Goal: Task Accomplishment & Management: Manage account settings

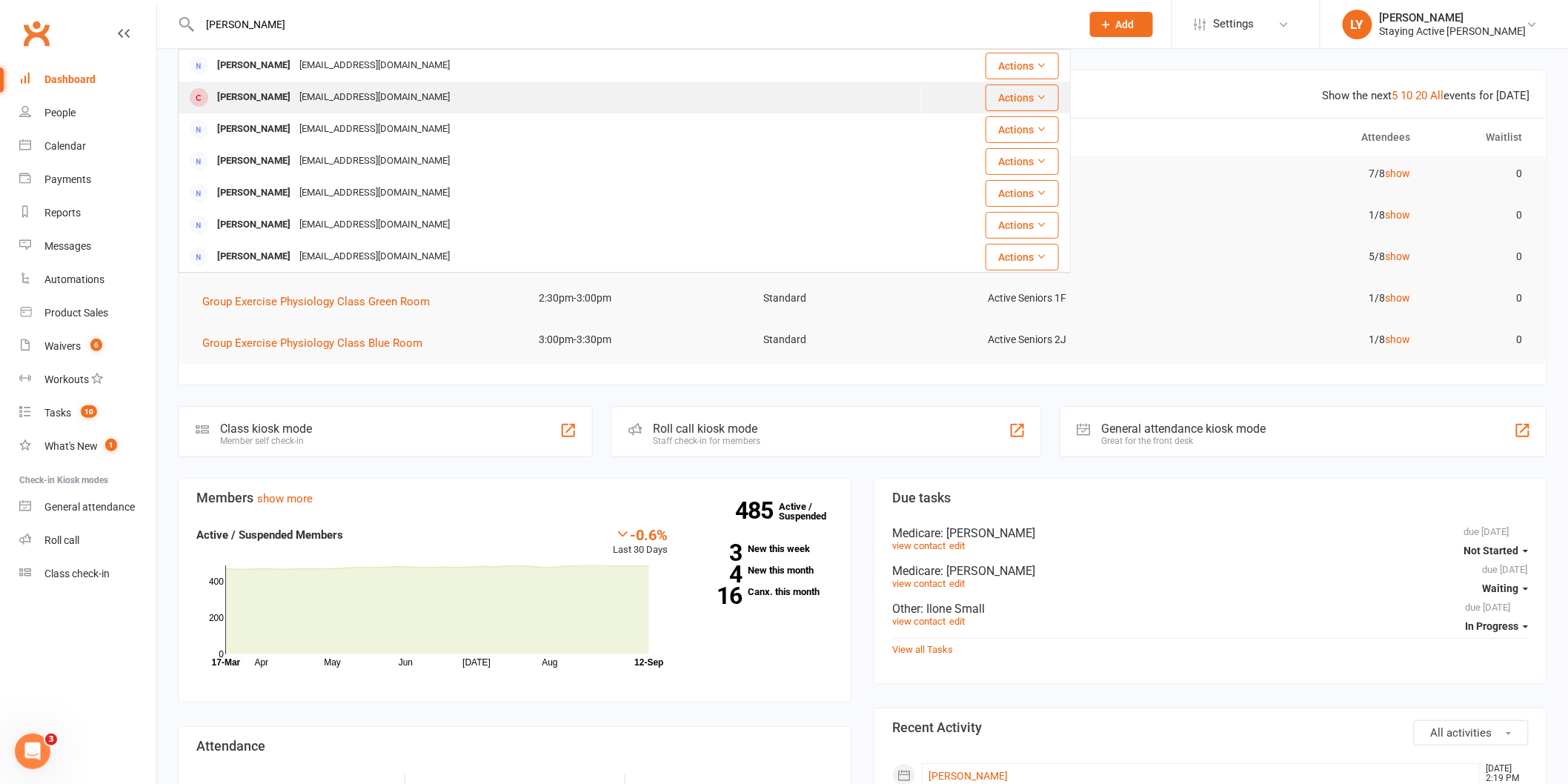
type input "[PERSON_NAME]"
click at [352, 97] on div "[EMAIL_ADDRESS][DOMAIN_NAME]" at bounding box center [375, 97] width 159 height 21
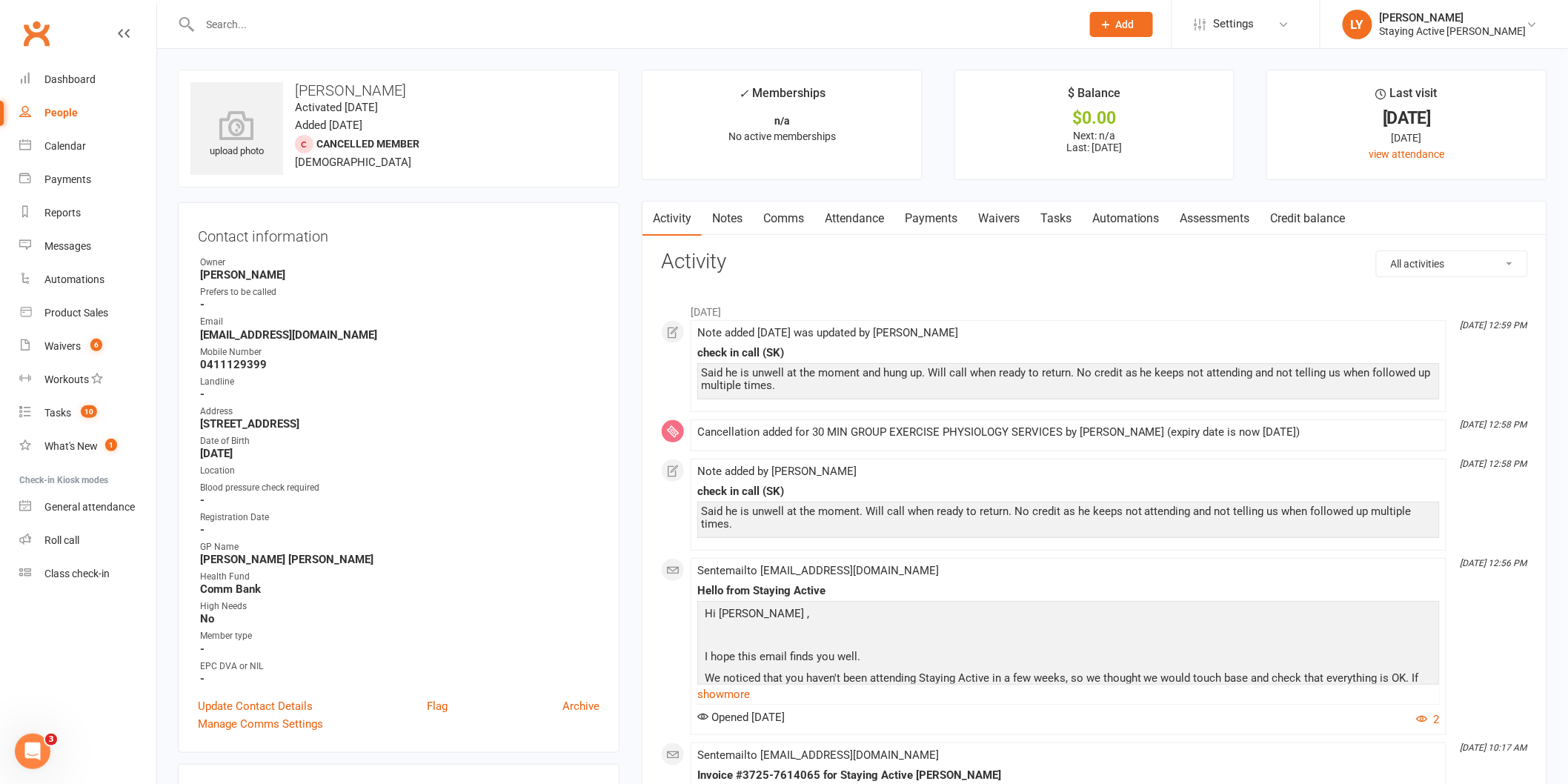
click at [1226, 223] on link "Assessments" at bounding box center [1216, 219] width 90 height 34
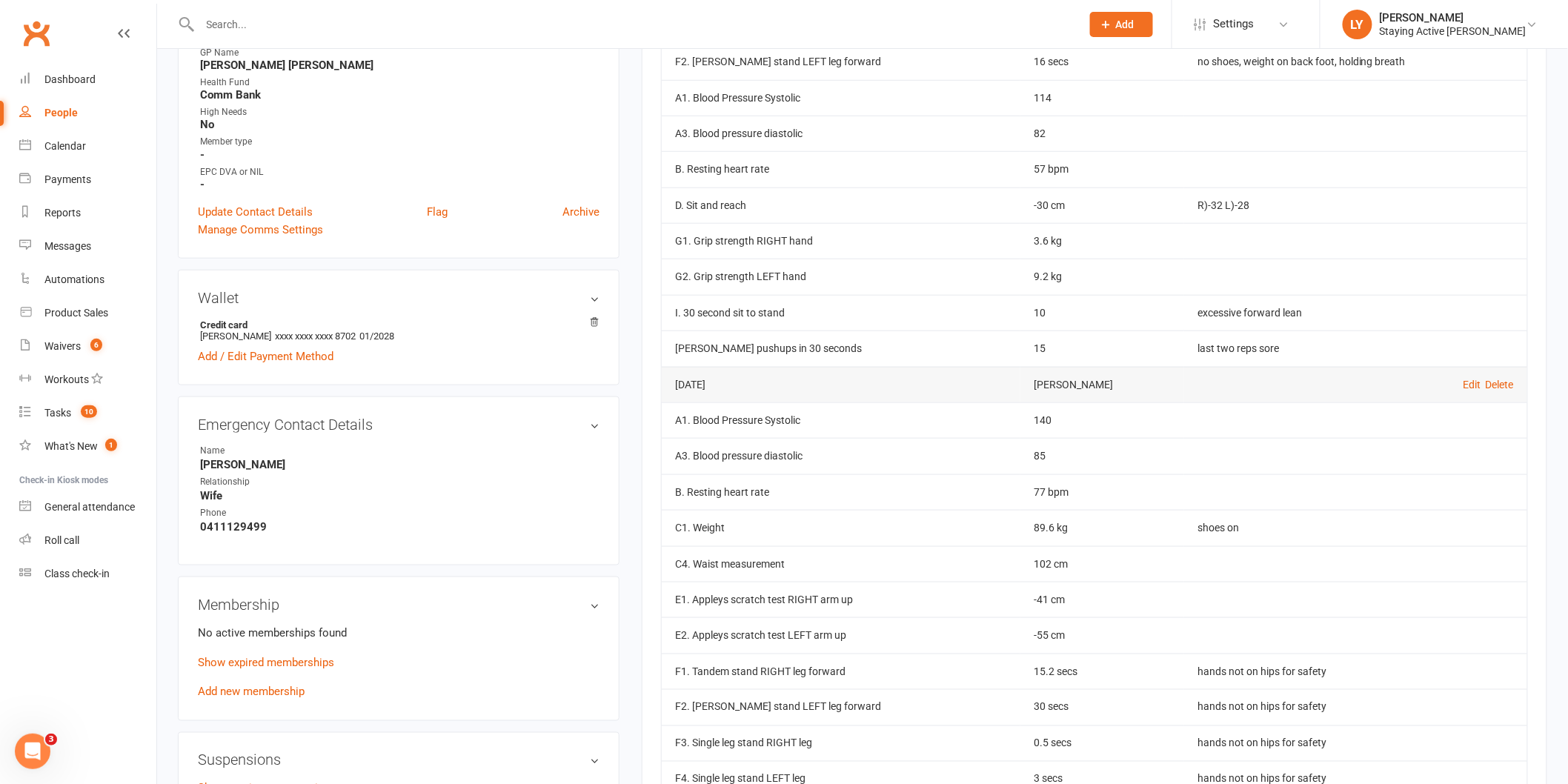
scroll to position [493, 0]
drag, startPoint x: 1012, startPoint y: 242, endPoint x: 1049, endPoint y: 246, distance: 37.2
click at [1049, 246] on td "3.6 kg" at bounding box center [1102, 242] width 164 height 36
click at [1023, 278] on td "9.2 kg" at bounding box center [1102, 277] width 164 height 36
drag, startPoint x: 357, startPoint y: 336, endPoint x: 337, endPoint y: 341, distance: 20.6
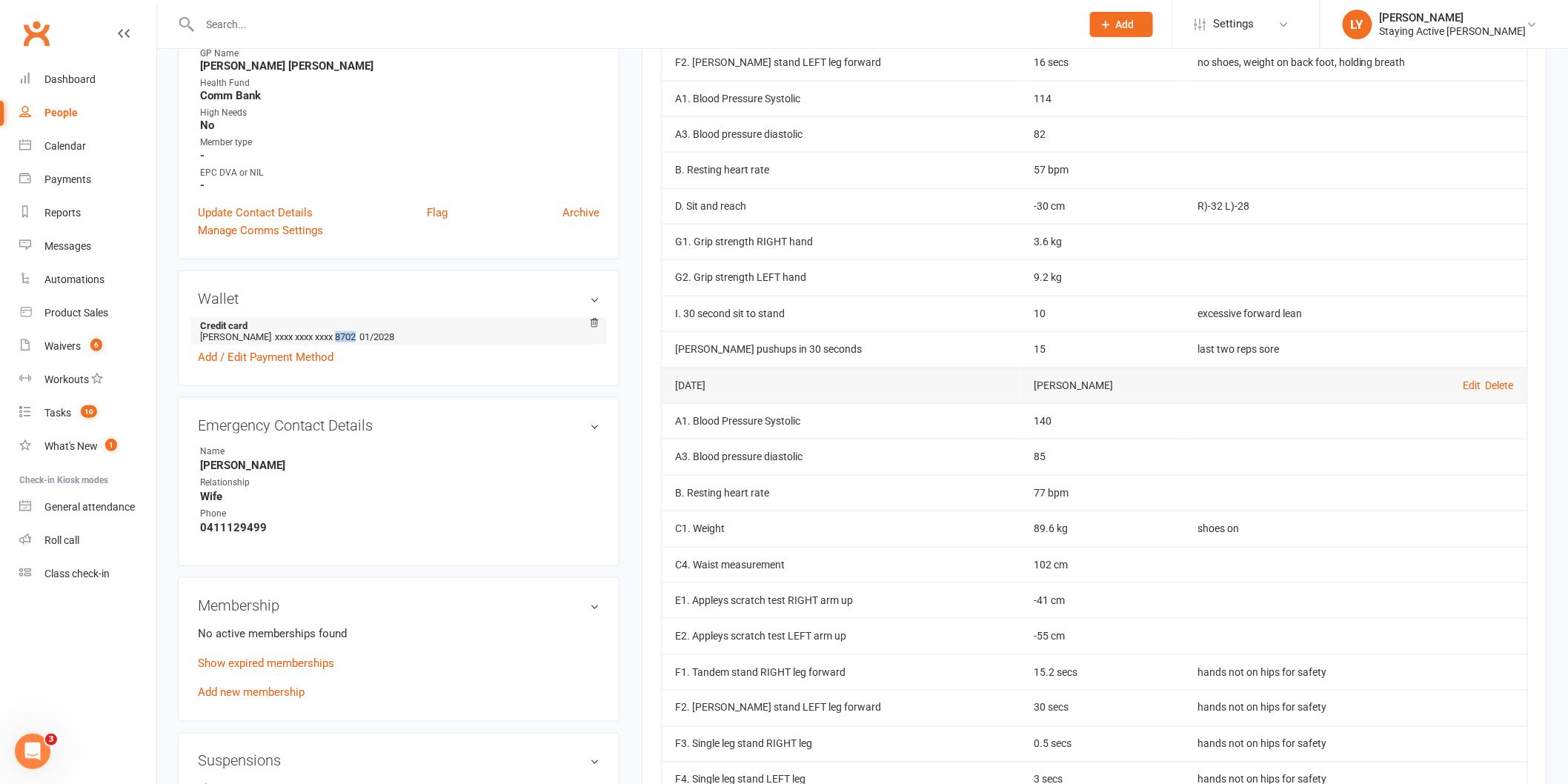
click at [337, 341] on li "Credit card [PERSON_NAME] xxxx xxxx xxxx 8702 01/2028" at bounding box center [398, 332] width 402 height 27
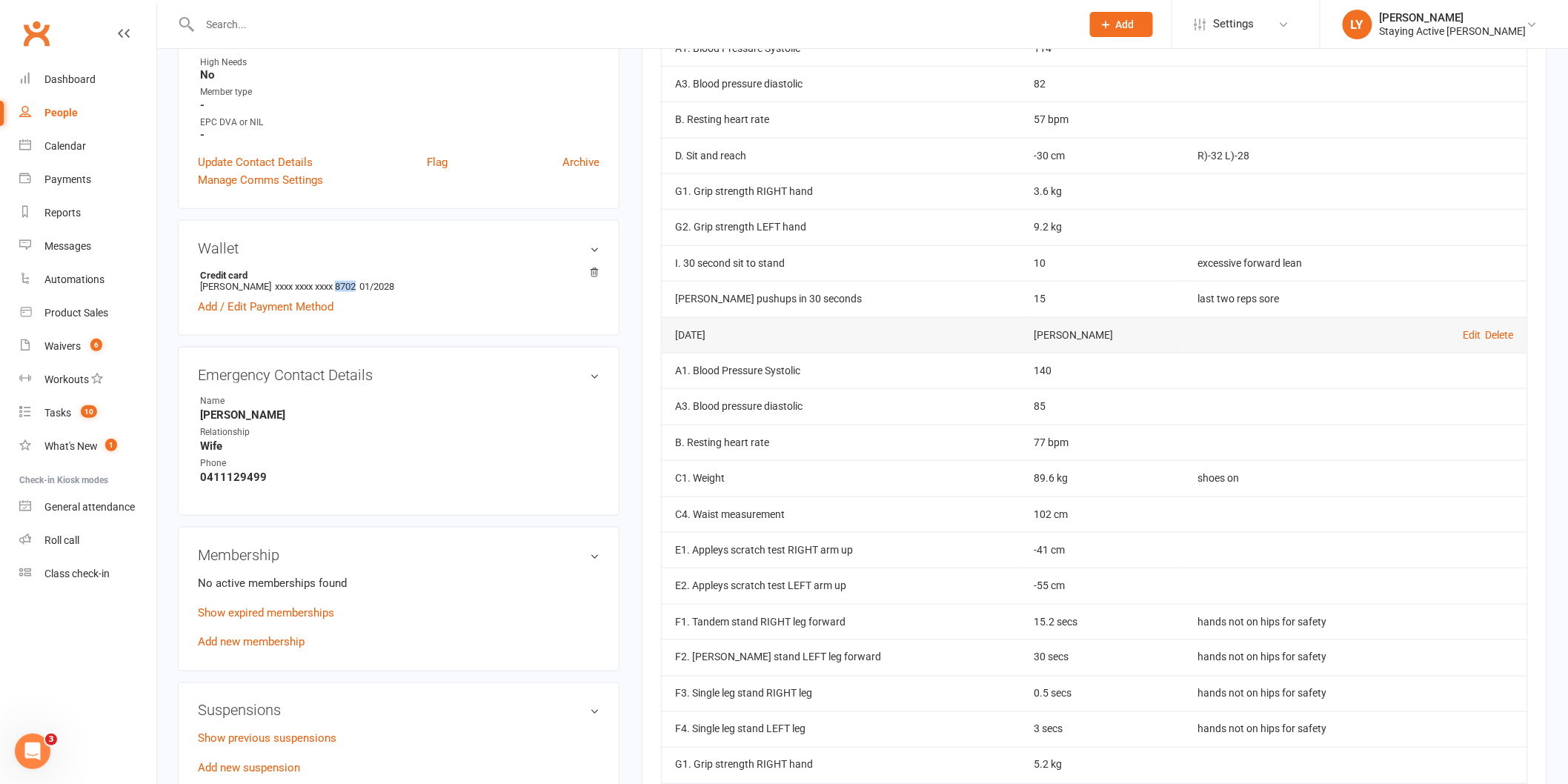
scroll to position [576, 0]
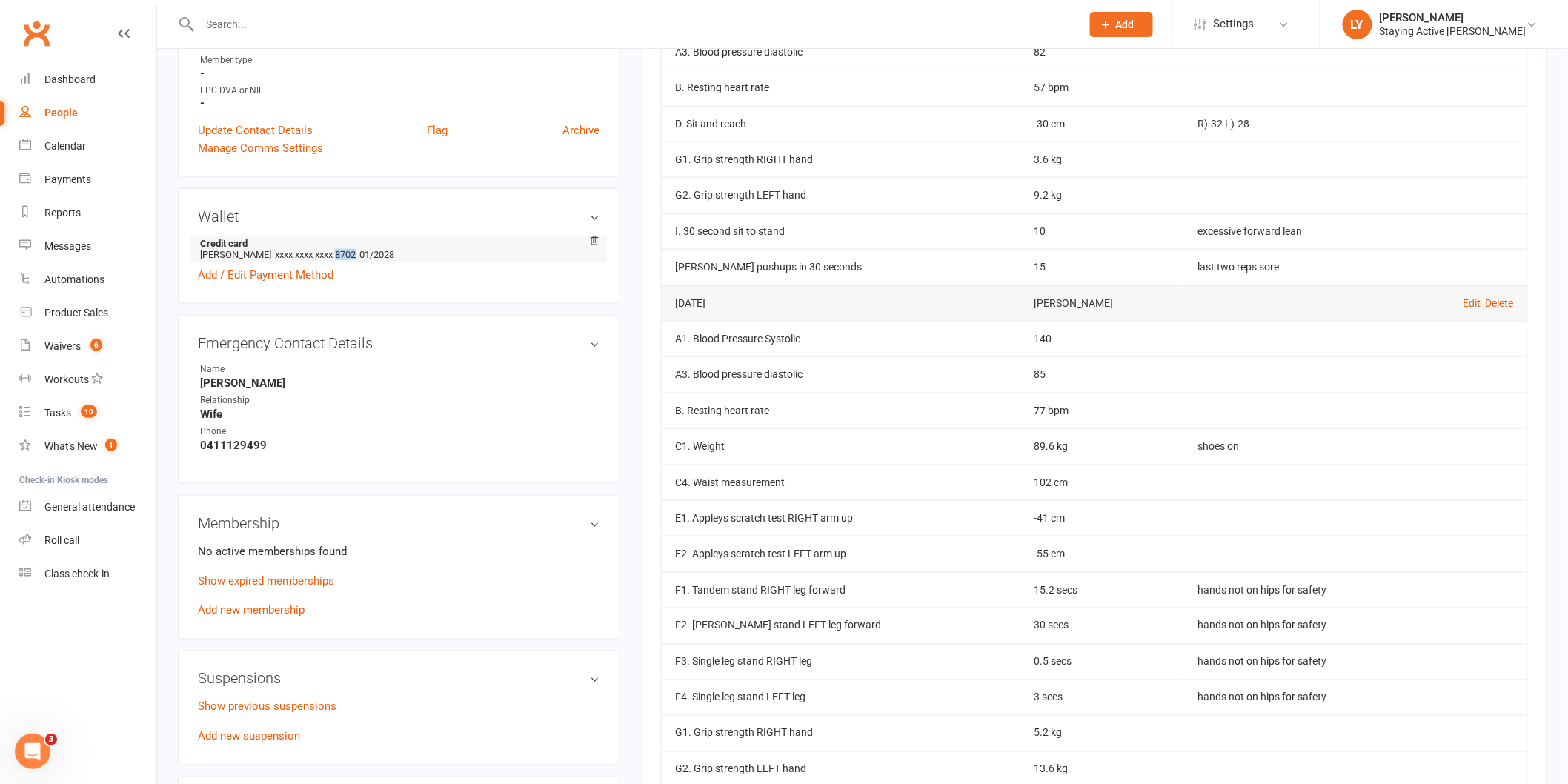
click at [340, 253] on span "xxxx xxxx xxxx 8702" at bounding box center [315, 254] width 81 height 11
click at [413, 257] on li "Credit card [PERSON_NAME] xxxx xxxx xxxx 8702 01/2028" at bounding box center [398, 249] width 402 height 27
drag, startPoint x: 356, startPoint y: 249, endPoint x: 337, endPoint y: 255, distance: 19.9
click at [337, 255] on span "xxxx xxxx xxxx 8702" at bounding box center [315, 254] width 81 height 11
click at [409, 260] on li "Credit card [PERSON_NAME] xxxx xxxx xxxx 8702 01/2028" at bounding box center [398, 249] width 402 height 27
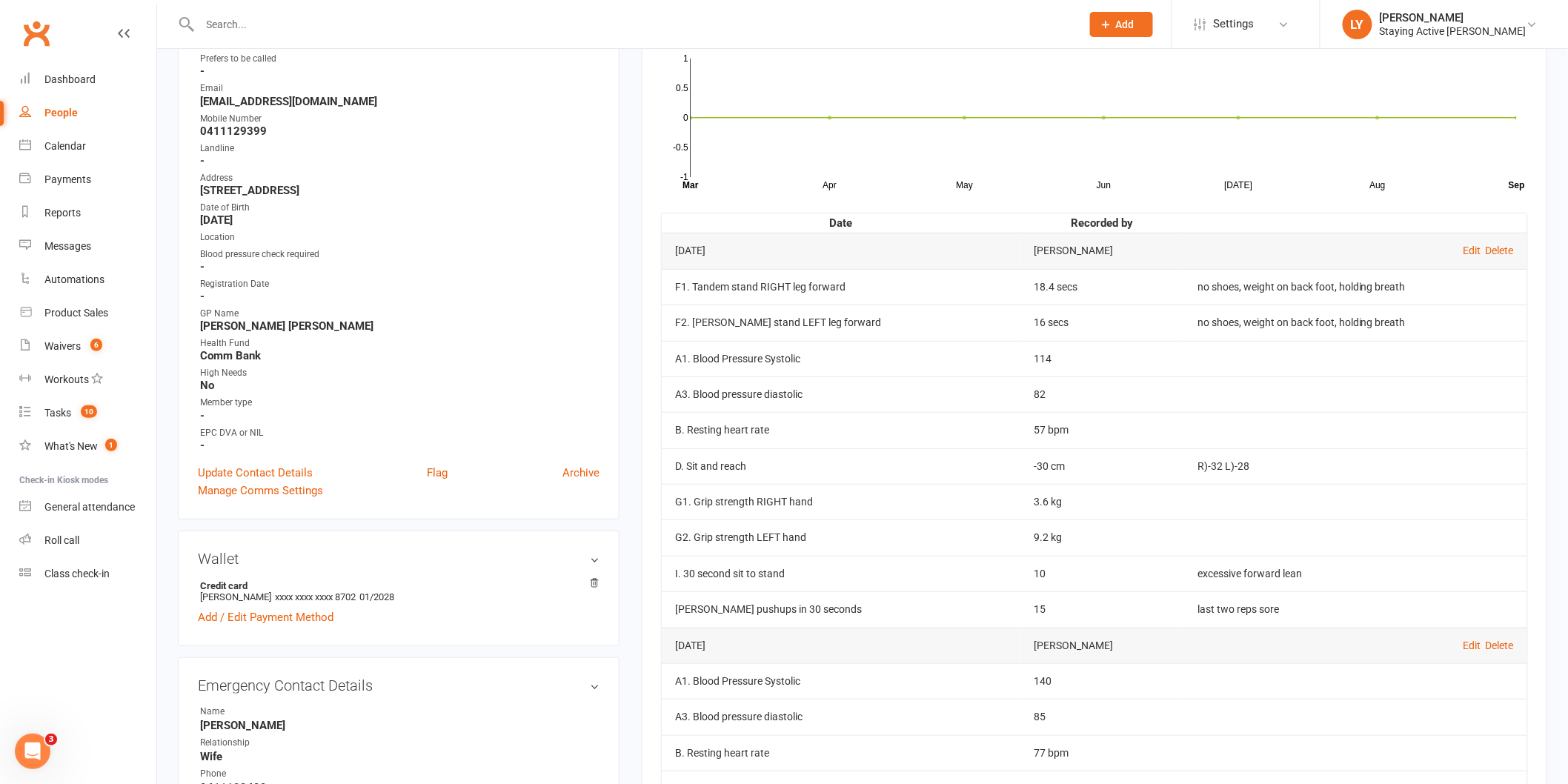
scroll to position [329, 0]
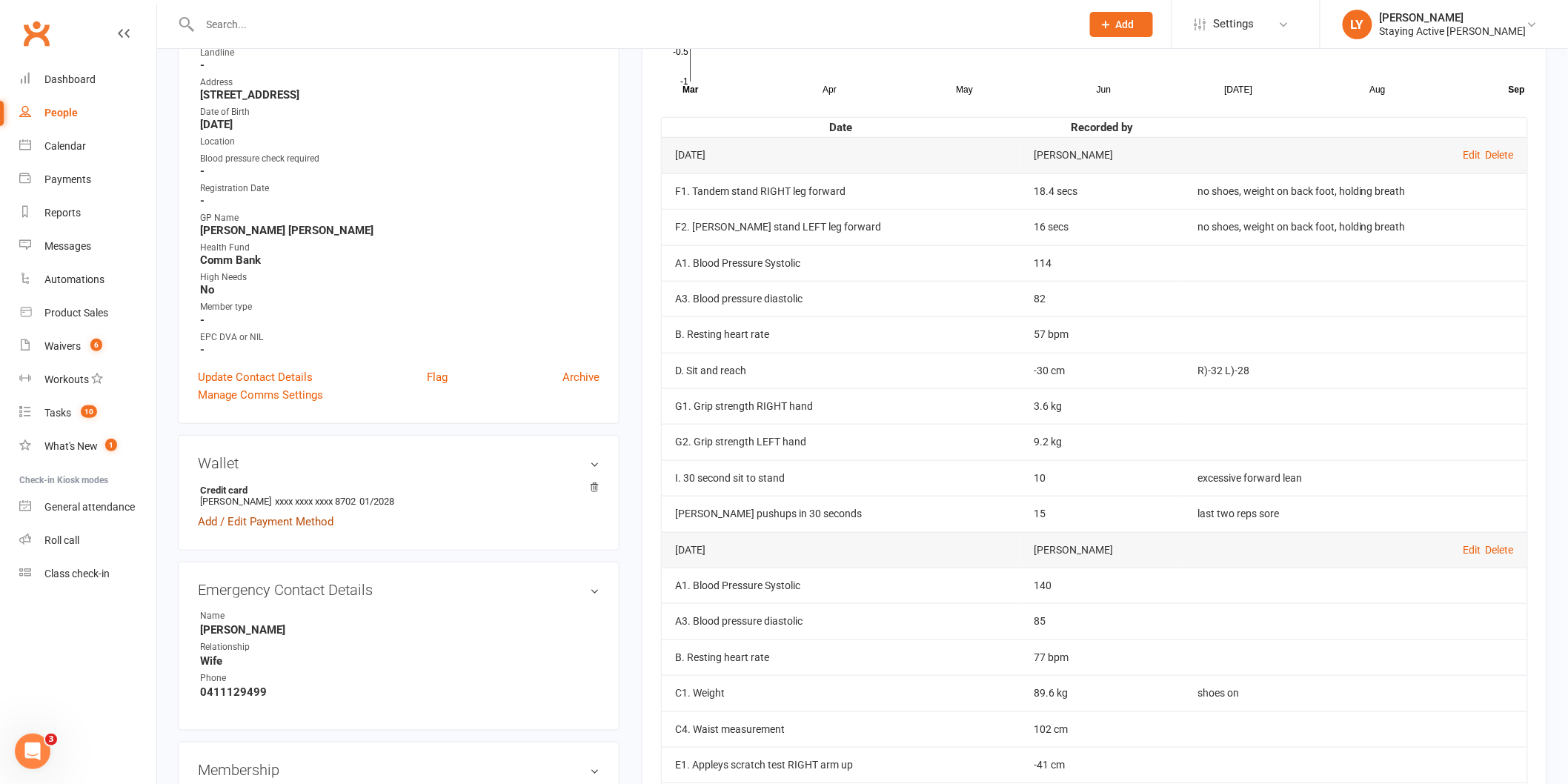
click at [305, 520] on link "Add / Edit Payment Method" at bounding box center [265, 522] width 135 height 17
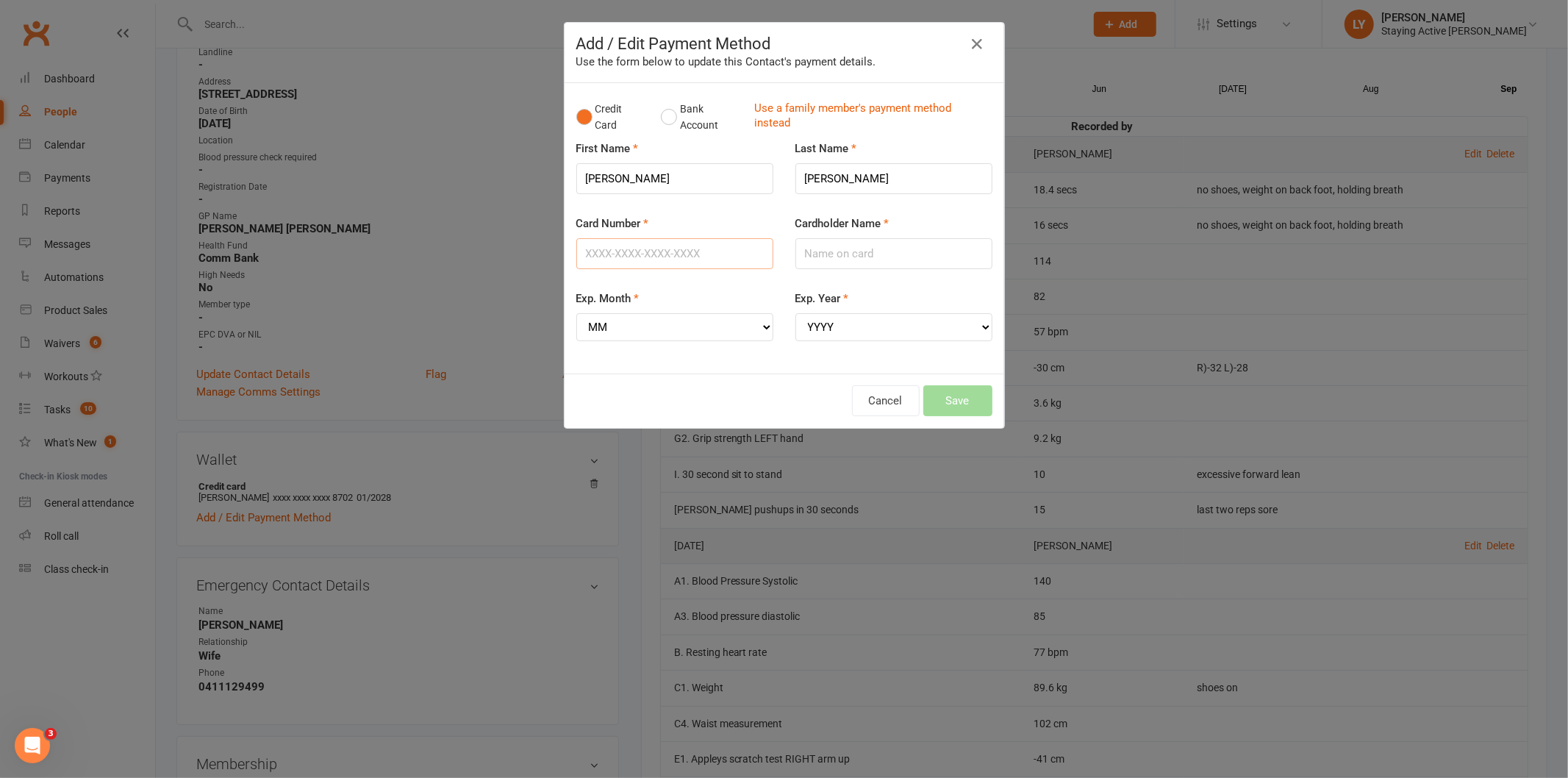
click at [700, 258] on input "Card Number" at bounding box center [675, 253] width 197 height 31
type input "[CREDIT_CARD_NUMBER]"
click at [837, 248] on input "Cardholder Name" at bounding box center [894, 253] width 197 height 31
type input "[PERSON_NAME]"
click at [642, 325] on select "MM 01 02 03 04 05 06 07 08 09 10 11 12" at bounding box center [675, 328] width 197 height 28
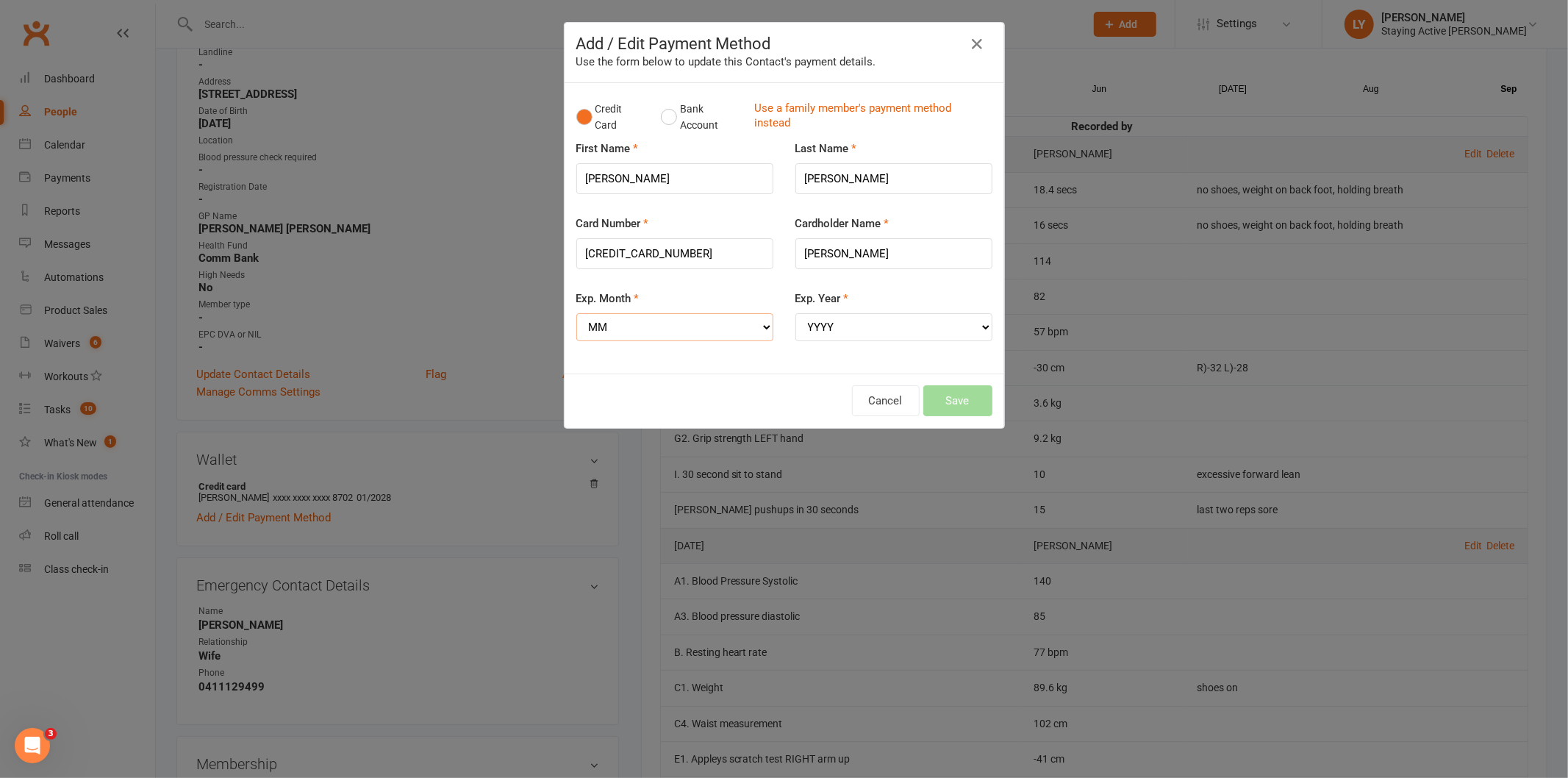
select select "02"
click at [577, 314] on select "MM 01 02 03 04 05 06 07 08 09 10 11 12" at bounding box center [675, 328] width 197 height 28
click at [844, 325] on select "YYYY 2025 2026 2027 2028 2029 2030 2031 2032 2033 2034" at bounding box center [894, 328] width 197 height 28
select select "2029"
click at [796, 314] on select "YYYY 2025 2026 2027 2028 2029 2030 2031 2032 2033 2034" at bounding box center [894, 328] width 197 height 28
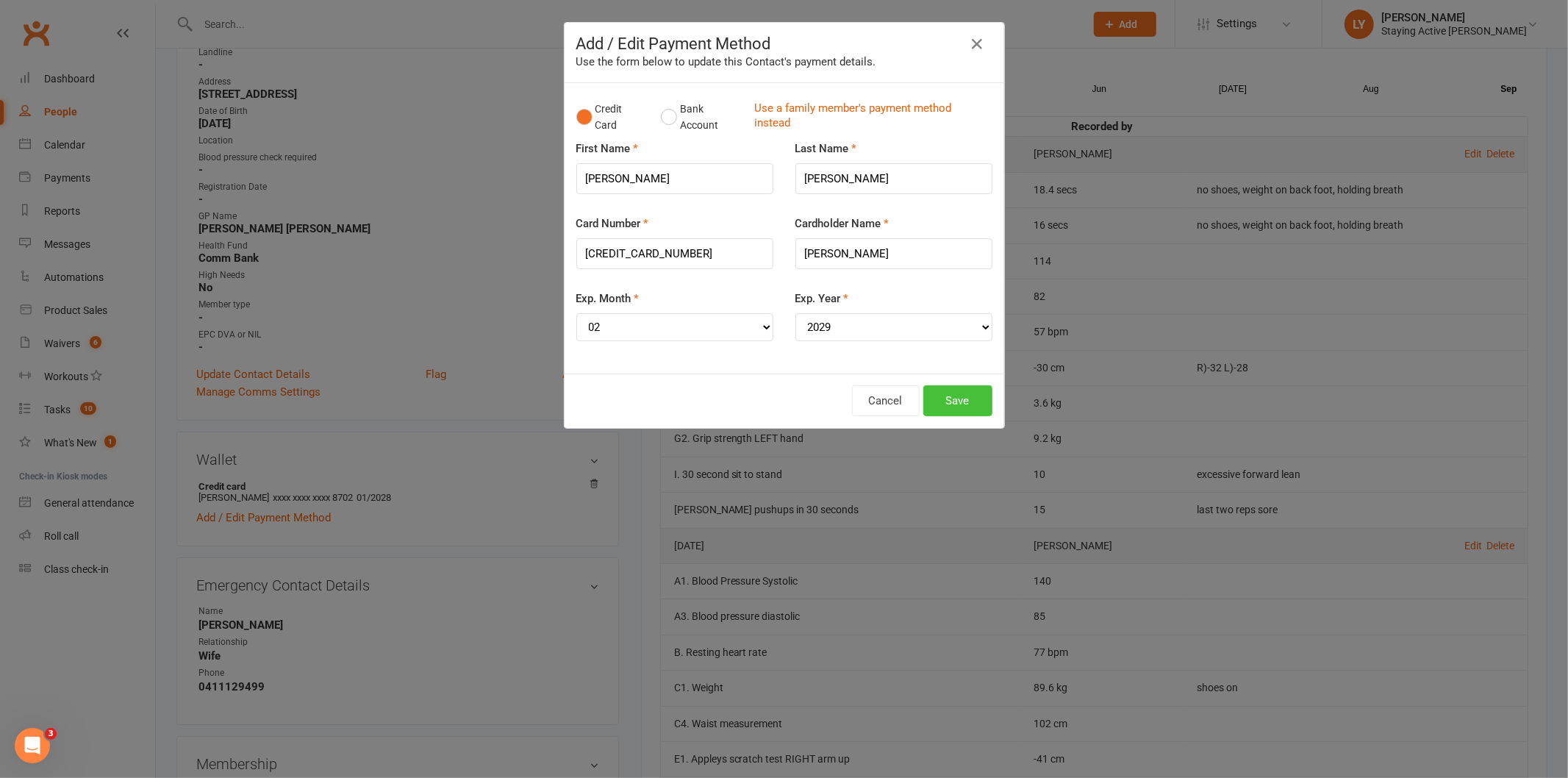
click at [952, 395] on button "Save" at bounding box center [958, 400] width 69 height 31
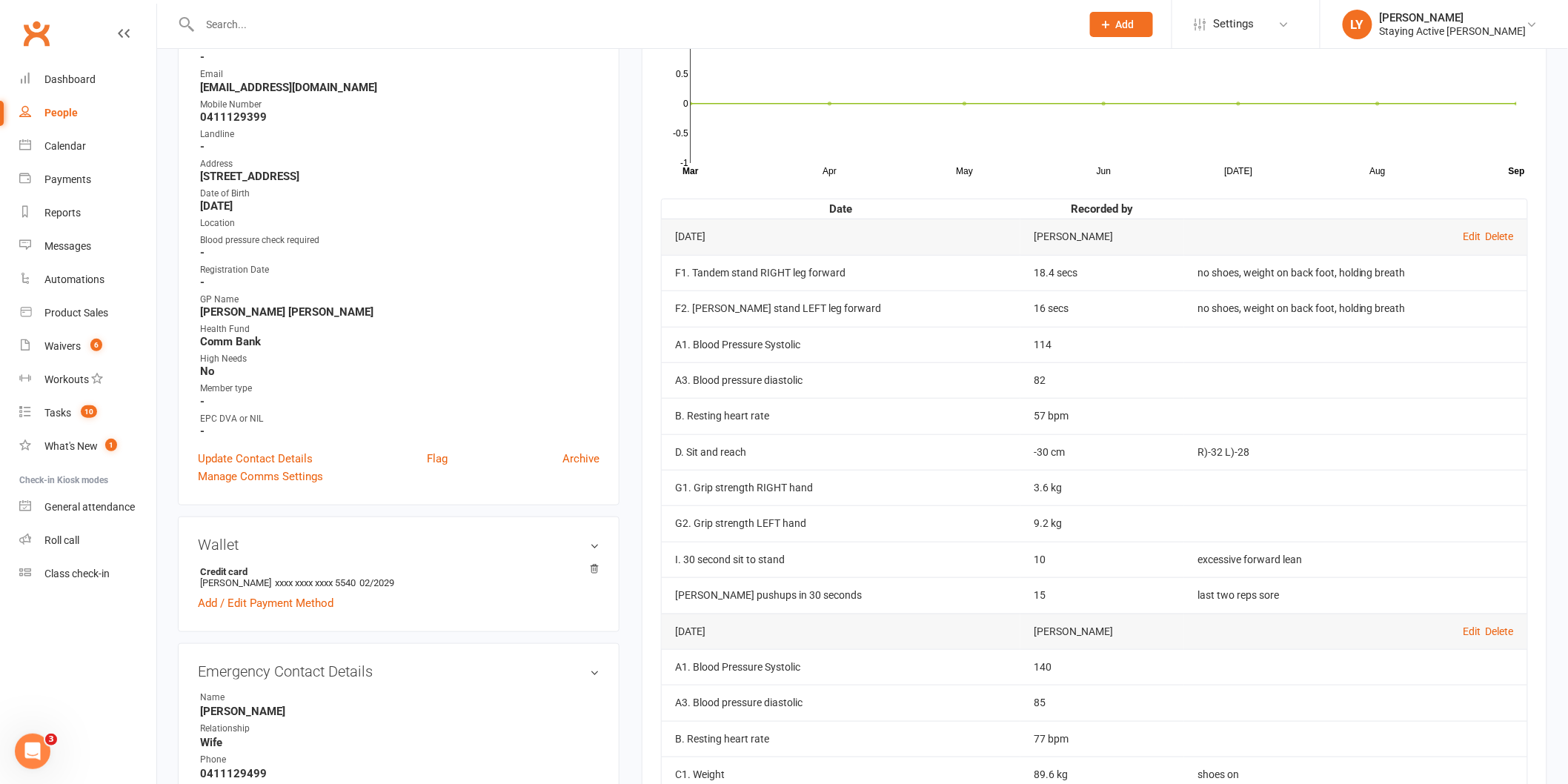
scroll to position [0, 0]
